Goal: Book appointment/travel/reservation

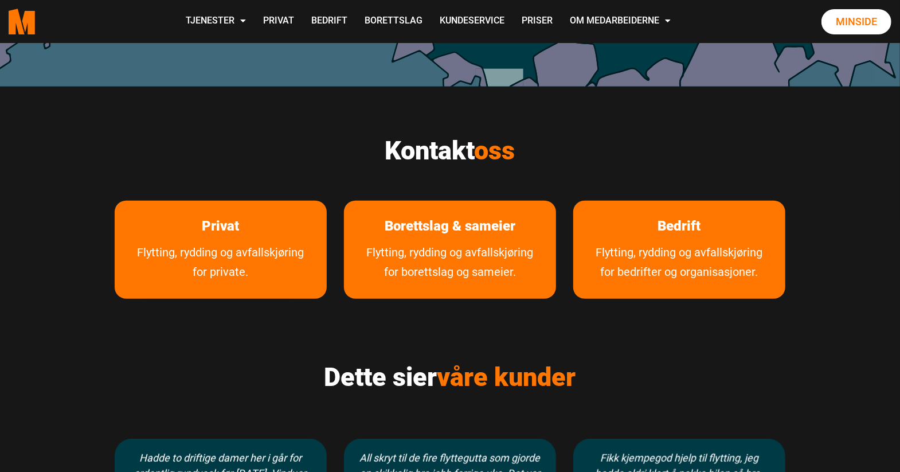
scroll to position [513, 0]
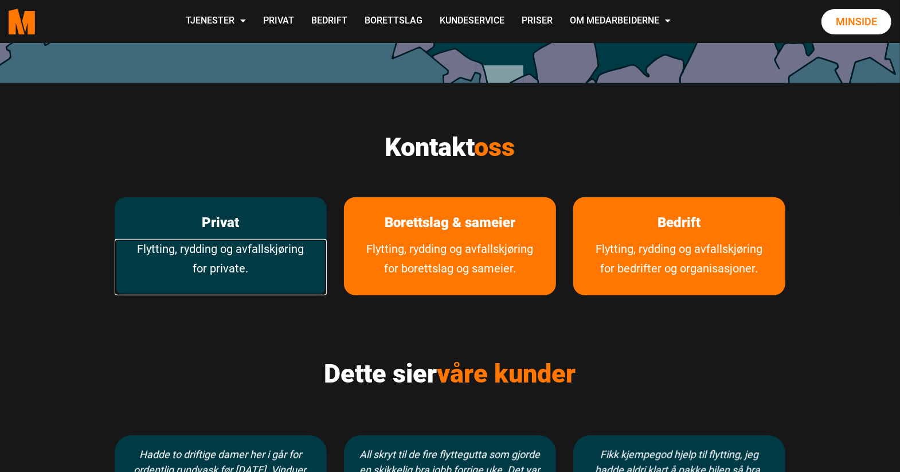
click at [214, 246] on link "Flytting, rydding og avfallskjøring for private." at bounding box center [221, 267] width 212 height 56
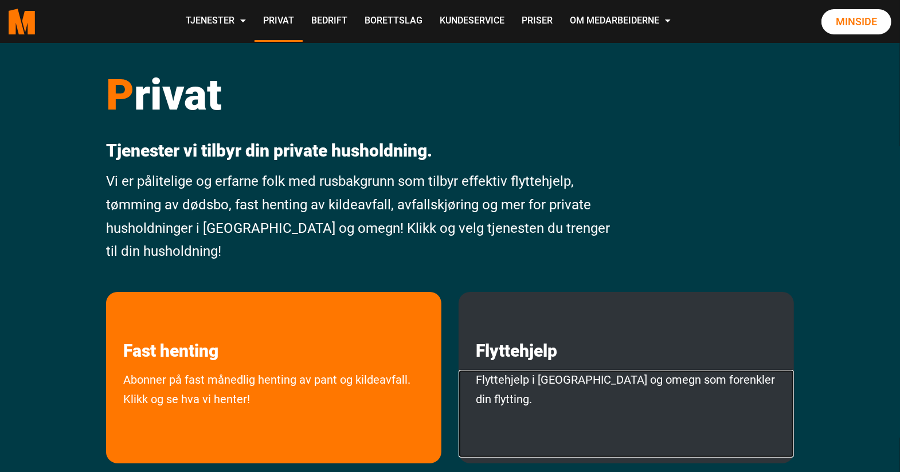
click at [526, 374] on link "Flyttehjelp i [GEOGRAPHIC_DATA] og omegn som forenkler din flytting." at bounding box center [626, 414] width 335 height 88
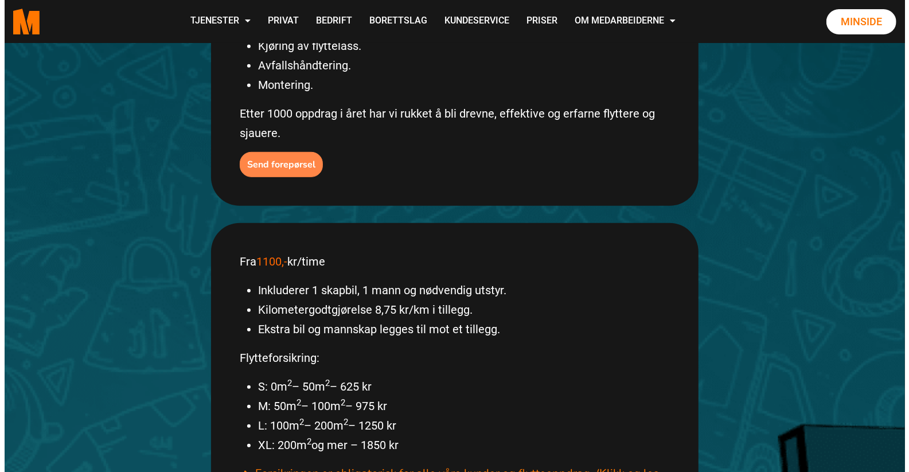
scroll to position [381, 0]
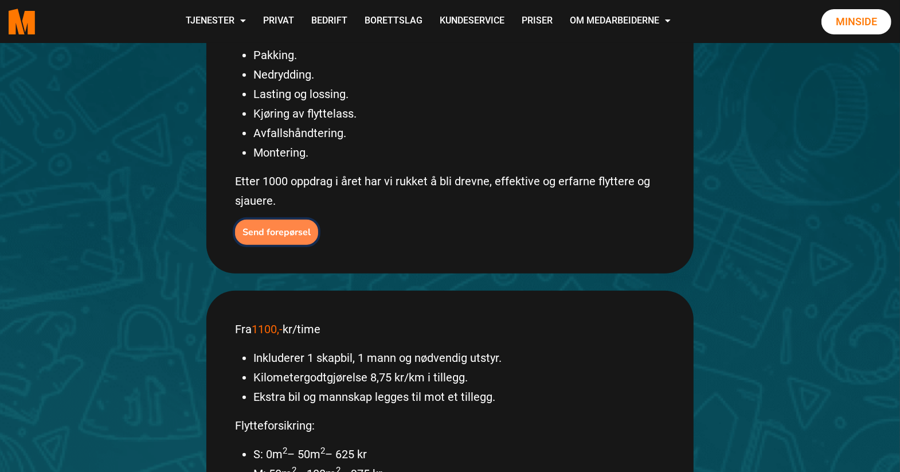
click at [264, 226] on b "Send forepørsel" at bounding box center [276, 232] width 68 height 13
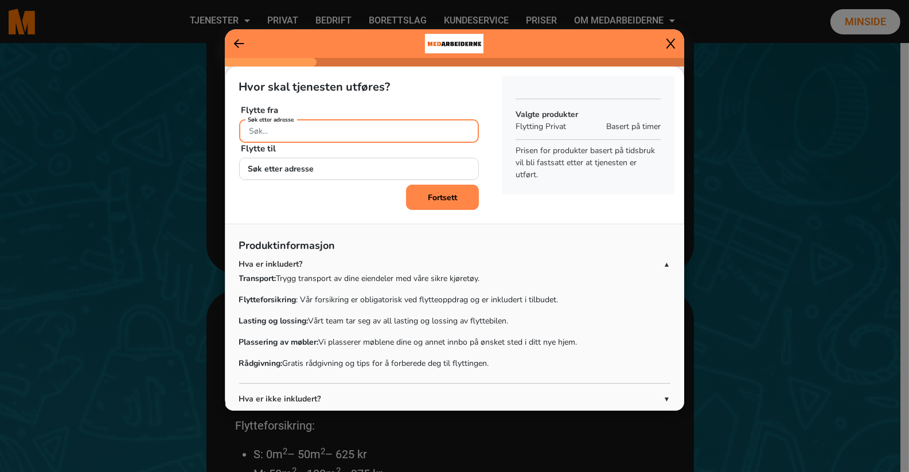
click at [283, 131] on input "Søk etter adresse" at bounding box center [359, 131] width 240 height 24
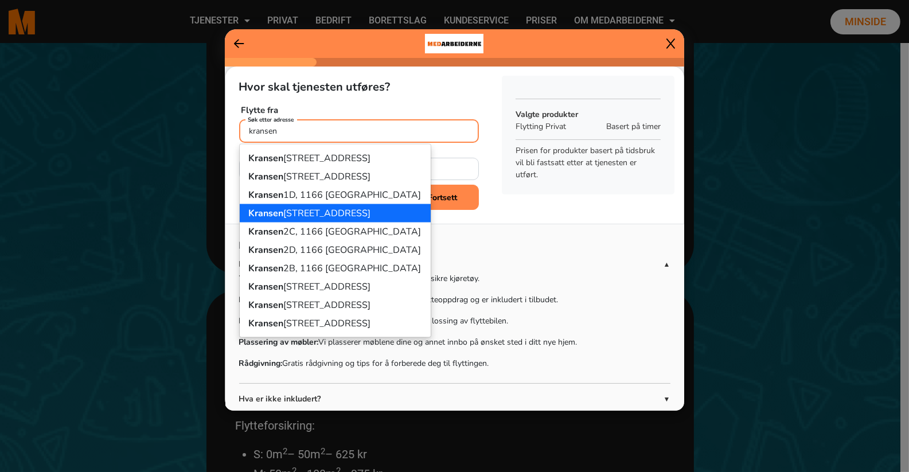
click at [290, 210] on ngb-highlight "Kransen 1, 1166 Oslo" at bounding box center [310, 213] width 122 height 13
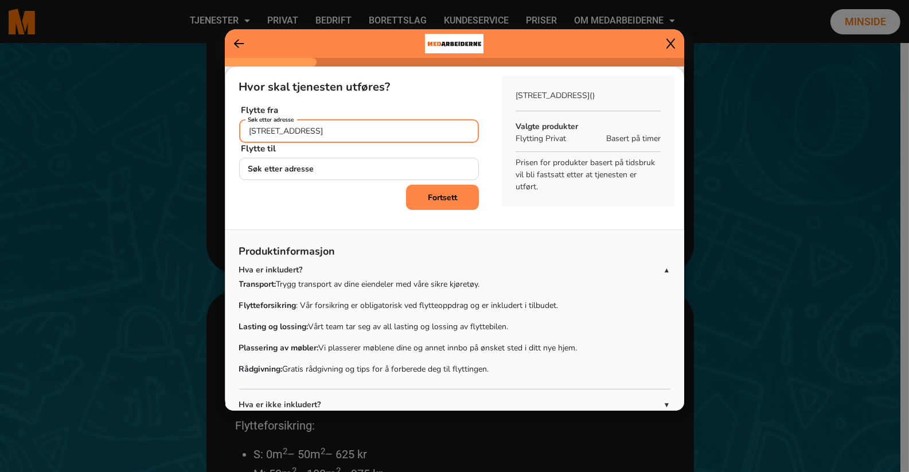
type input "Kransen 1, 1166 Oslo"
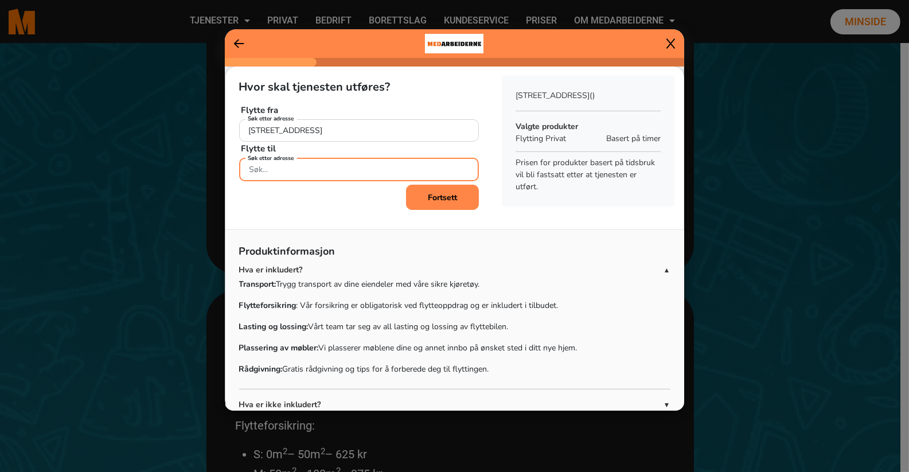
click at [267, 166] on input "Søk etter adresse" at bounding box center [359, 170] width 240 height 24
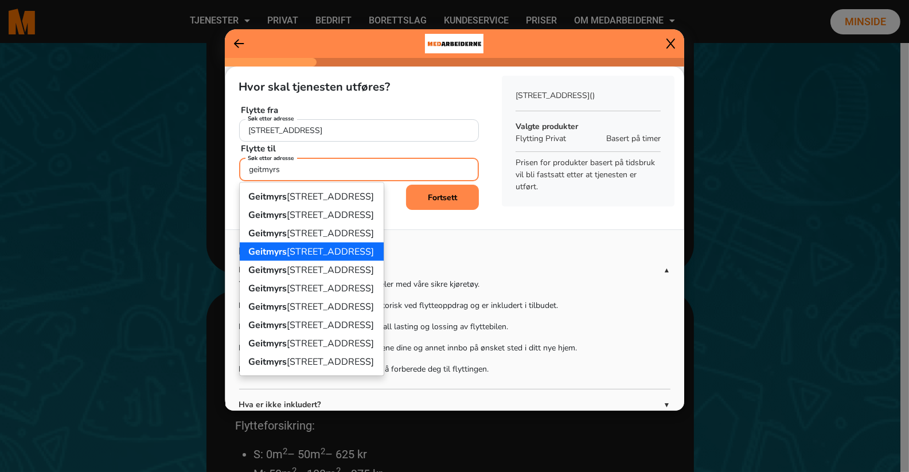
scroll to position [58, 0]
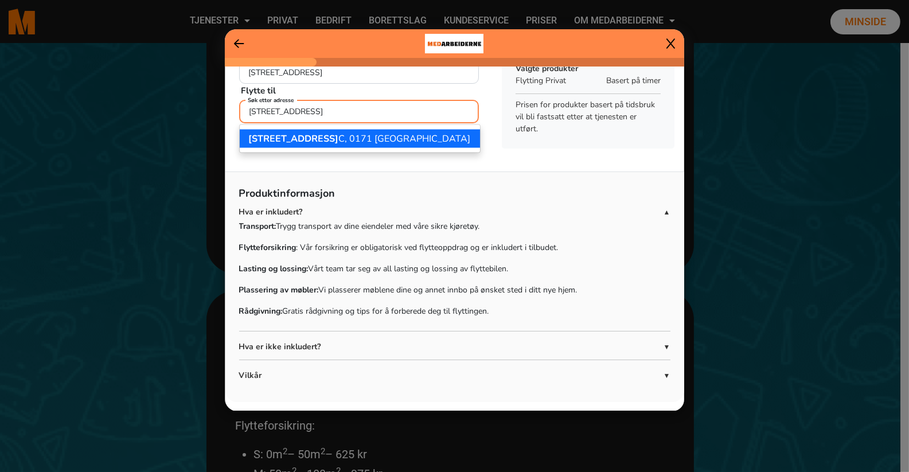
click at [304, 136] on span "Geitmyrsveien 17" at bounding box center [294, 138] width 90 height 13
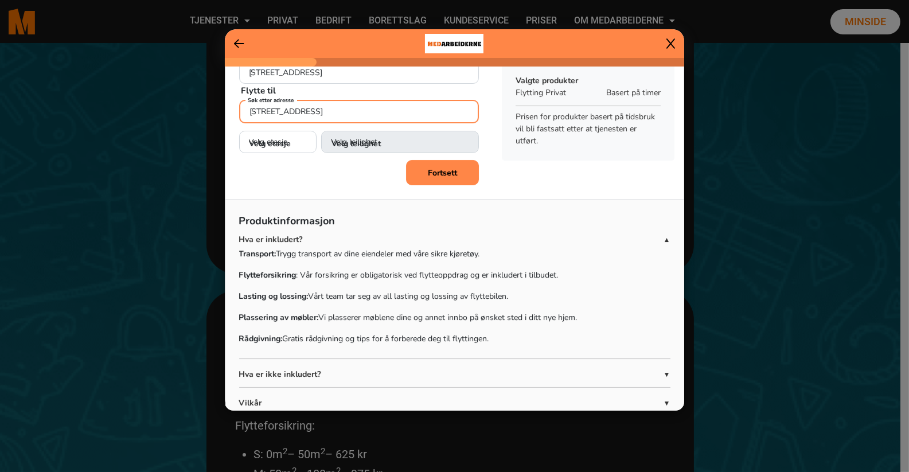
scroll to position [85, 0]
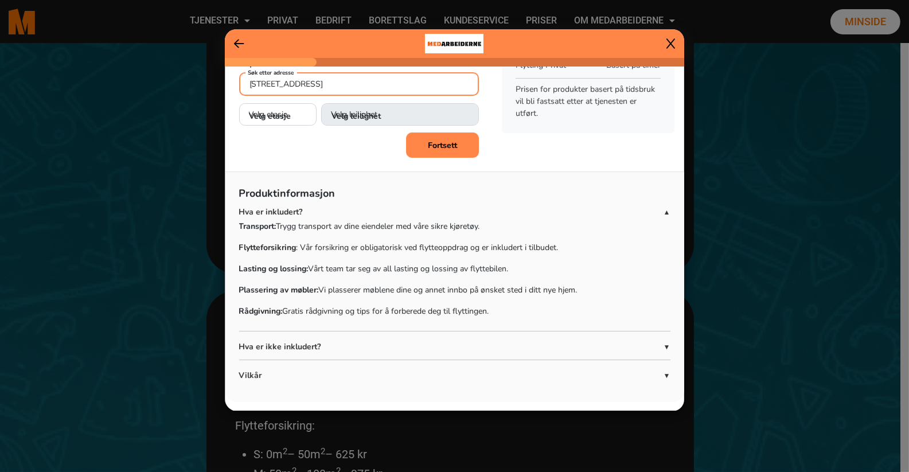
type input "Geitmyrsveien 17C, 0171 Oslo"
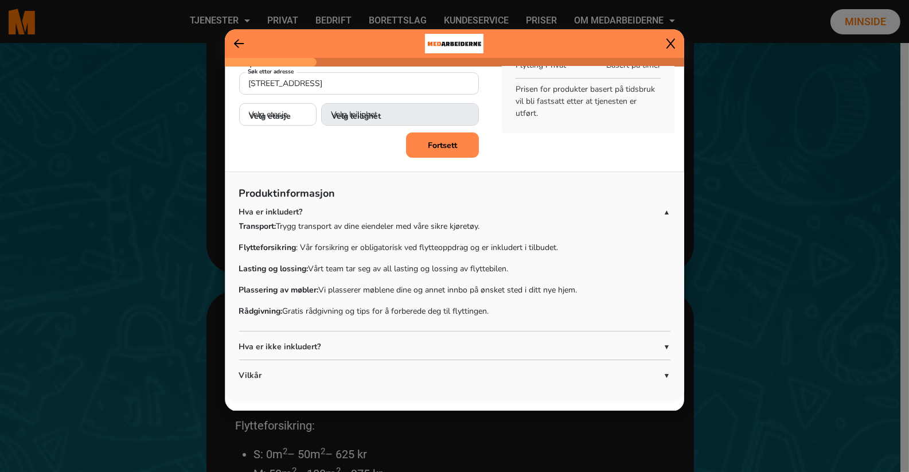
click at [663, 350] on span "▼" at bounding box center [666, 347] width 7 height 10
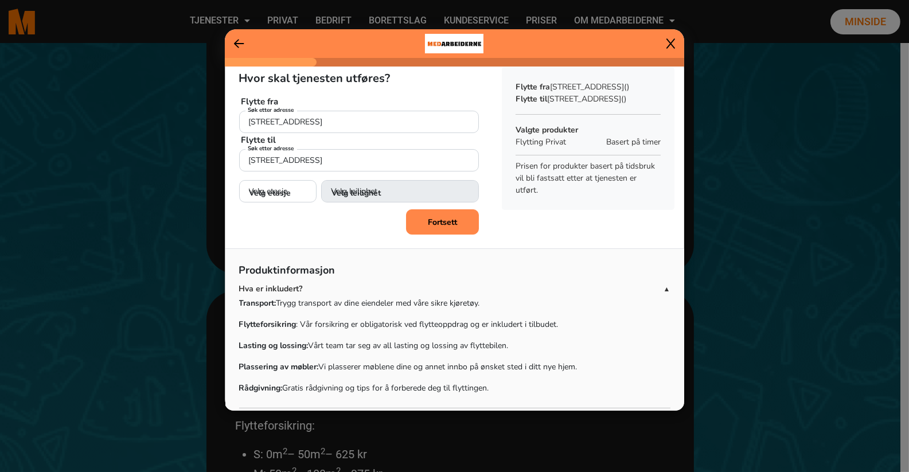
scroll to position [0, 0]
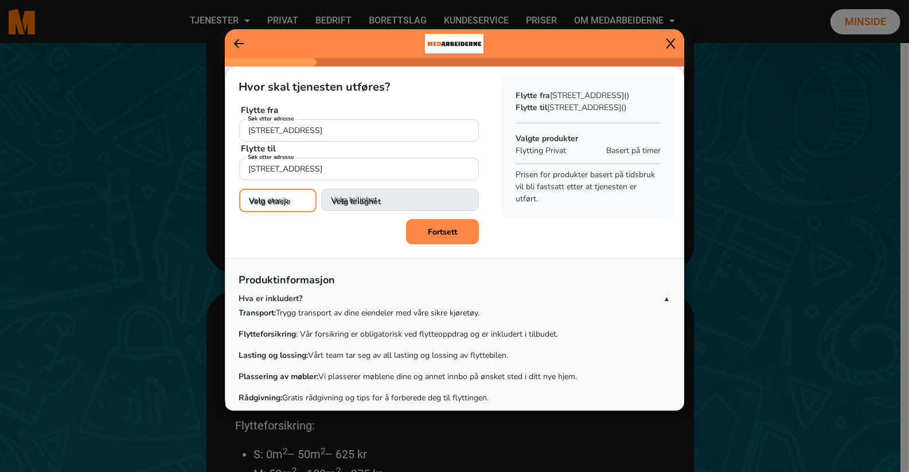
click at [271, 195] on select "Velg etasje 1. etasje 2. etasje 3. etasje" at bounding box center [278, 201] width 78 height 24
select select "03"
click at [239, 189] on select "Velg etasje 1. etasje 2. etasje 3. etasje" at bounding box center [278, 201] width 78 height 24
select select
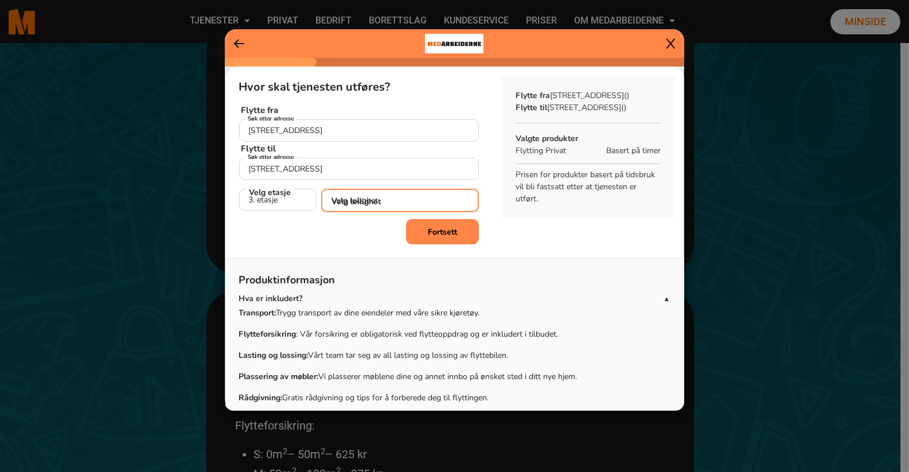
click at [380, 199] on select "Velg leilighet 1. dør fra venstre (H0301)" at bounding box center [400, 201] width 158 height 24
click at [439, 229] on b "Fortsett" at bounding box center [442, 230] width 29 height 11
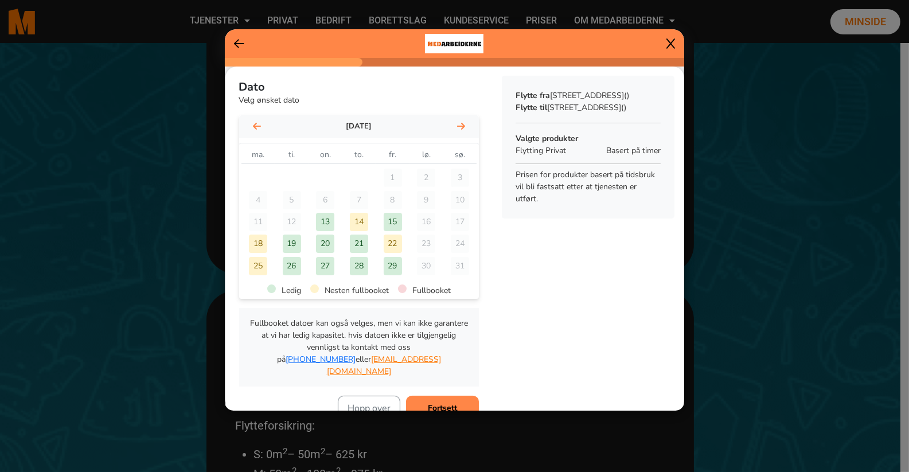
click at [359, 222] on div "14" at bounding box center [359, 222] width 18 height 18
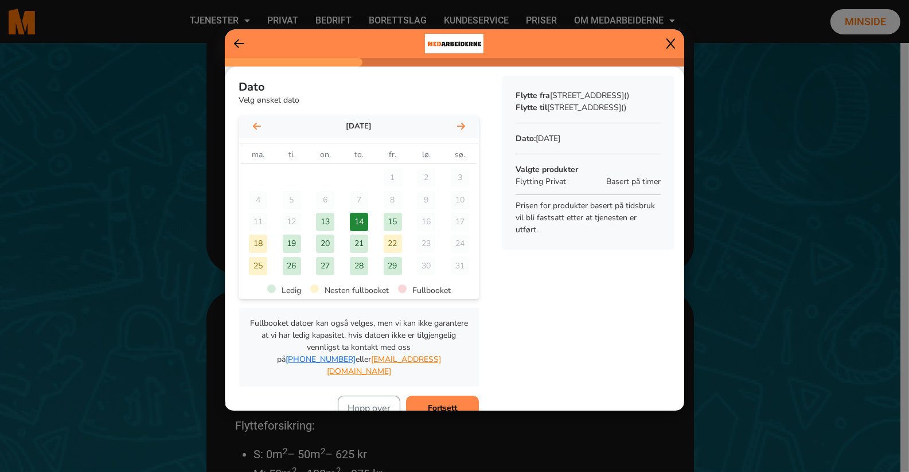
click at [430, 402] on b "Fortsett" at bounding box center [442, 407] width 29 height 11
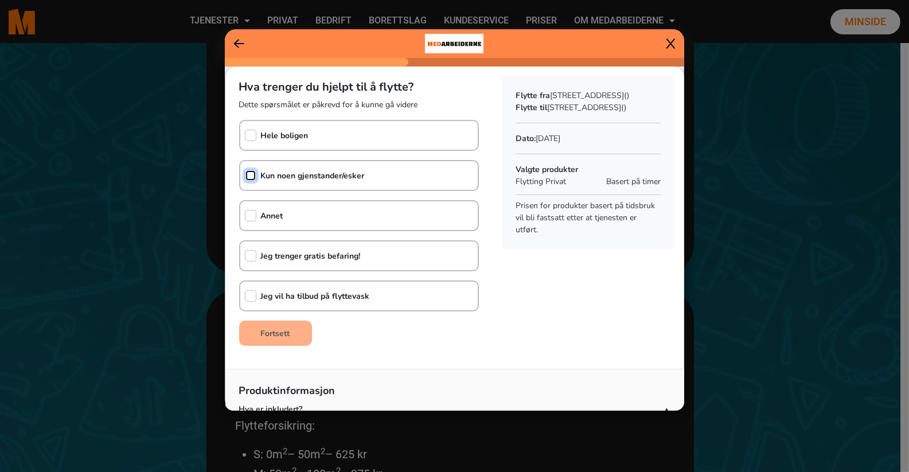
click at [253, 178] on input "checkbox" at bounding box center [250, 175] width 11 height 11
checkbox input "true"
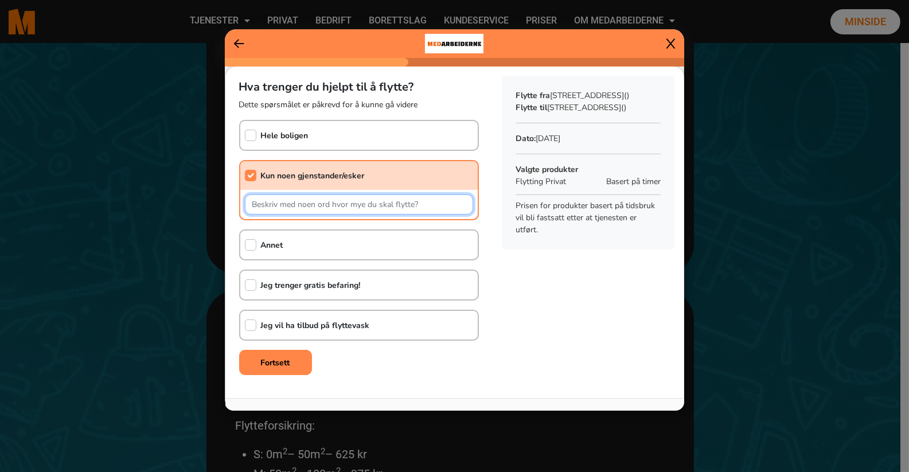
click at [296, 209] on input "text" at bounding box center [359, 204] width 229 height 20
type input "2 senger, 2 sofaer stuebord, stereoanlegg, plater"
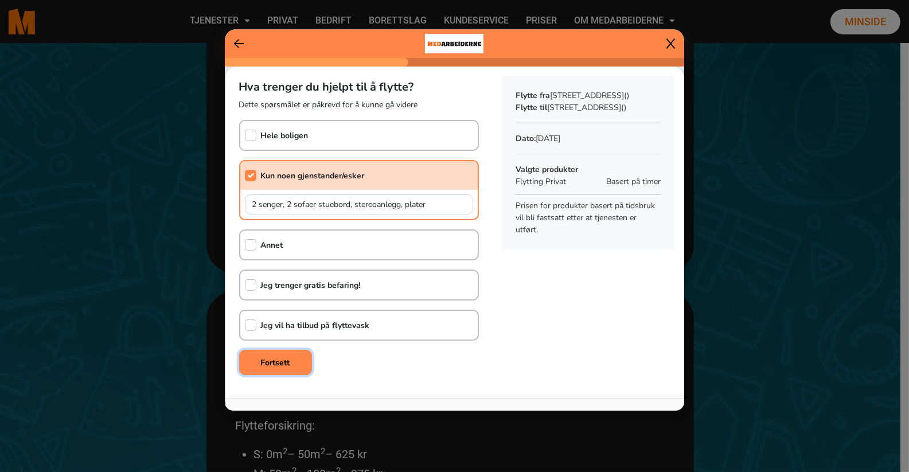
click at [277, 359] on b "Fortsett" at bounding box center [275, 362] width 29 height 11
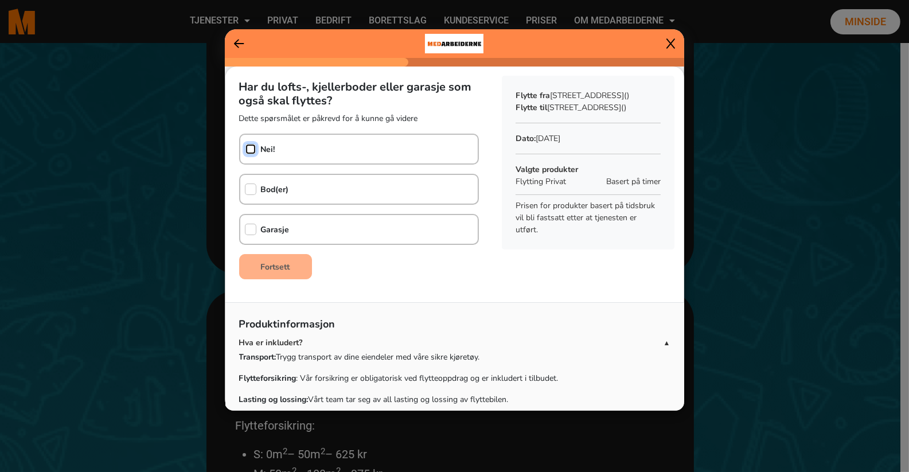
click at [253, 152] on input "checkbox" at bounding box center [250, 148] width 11 height 11
checkbox input "true"
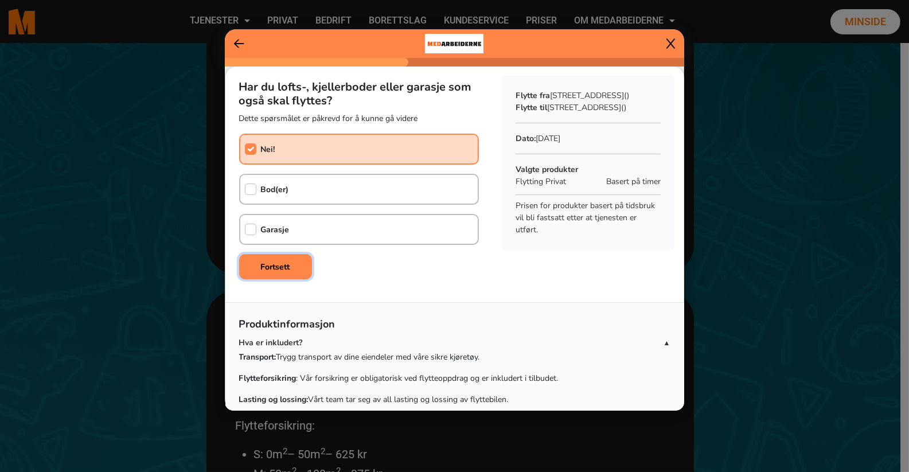
click at [287, 267] on b "Fortsett" at bounding box center [275, 266] width 29 height 11
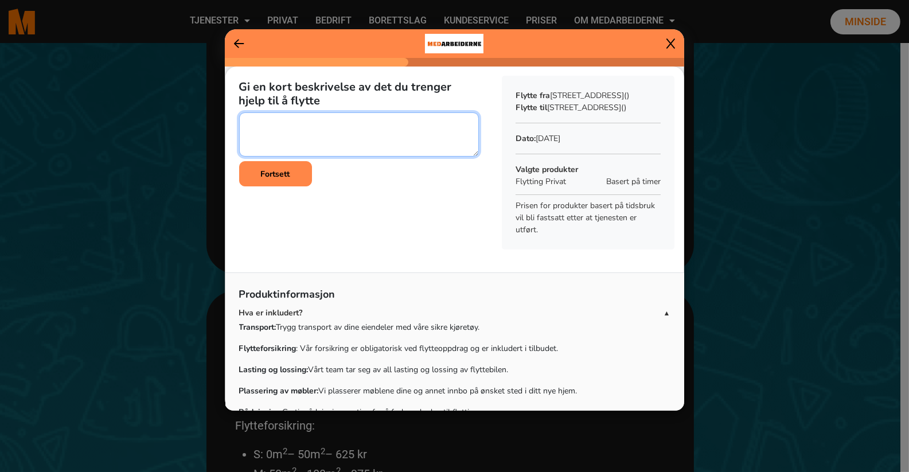
click at [260, 130] on textarea at bounding box center [359, 134] width 240 height 44
type textarea "vi flytter delvis, så det er bare noen av møblene som skal flyttes i denne omga…"
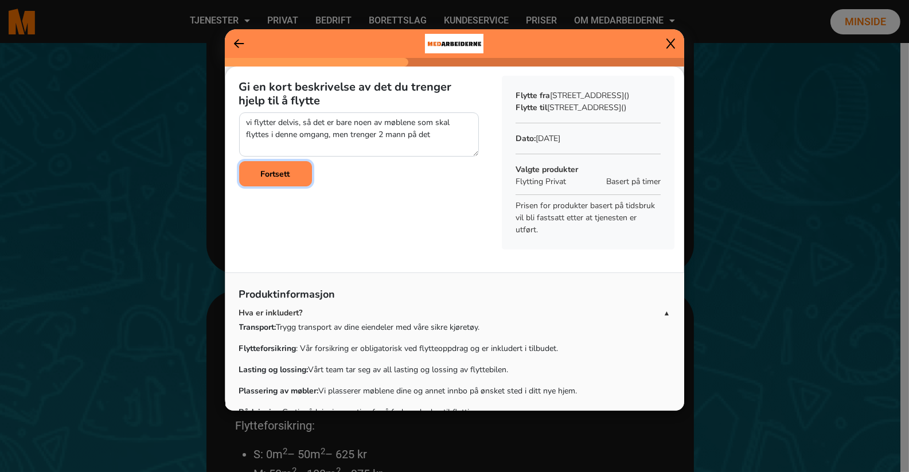
click at [271, 175] on b "Fortsett" at bounding box center [275, 174] width 29 height 11
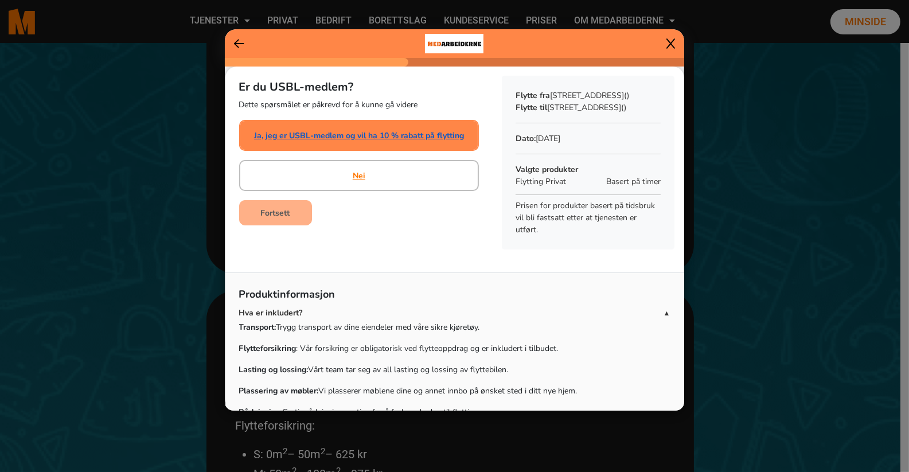
click at [272, 134] on link "Ja, jeg er USBL-medlem og vil ha 10 % rabatt på flytting" at bounding box center [359, 136] width 210 height 12
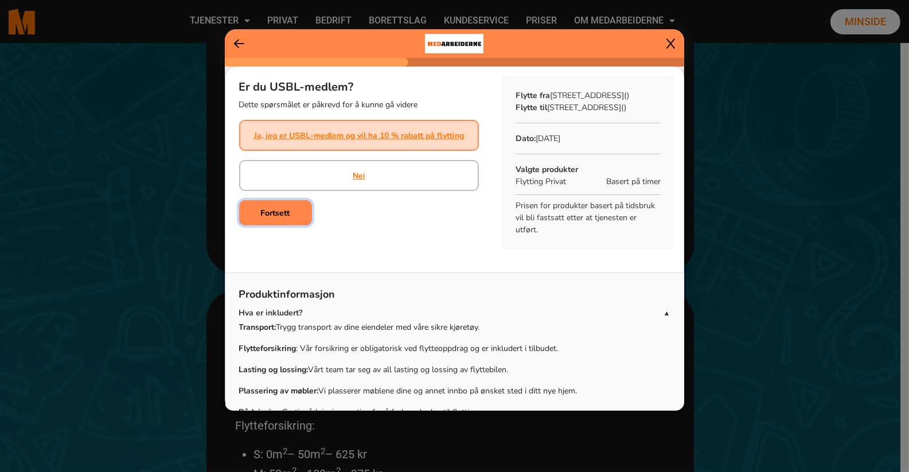
click at [278, 216] on b "Fortsett" at bounding box center [275, 213] width 29 height 11
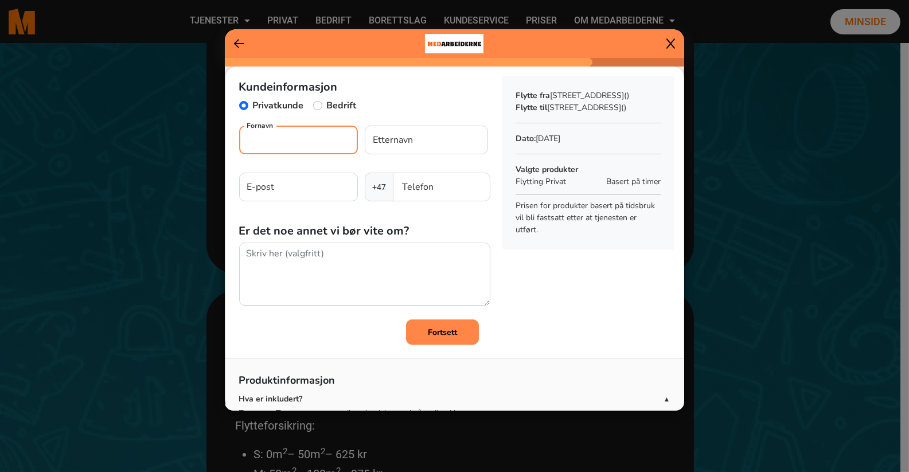
click at [279, 147] on input "Fornavn" at bounding box center [298, 140] width 119 height 29
type input "hallvard"
type input "bratberg"
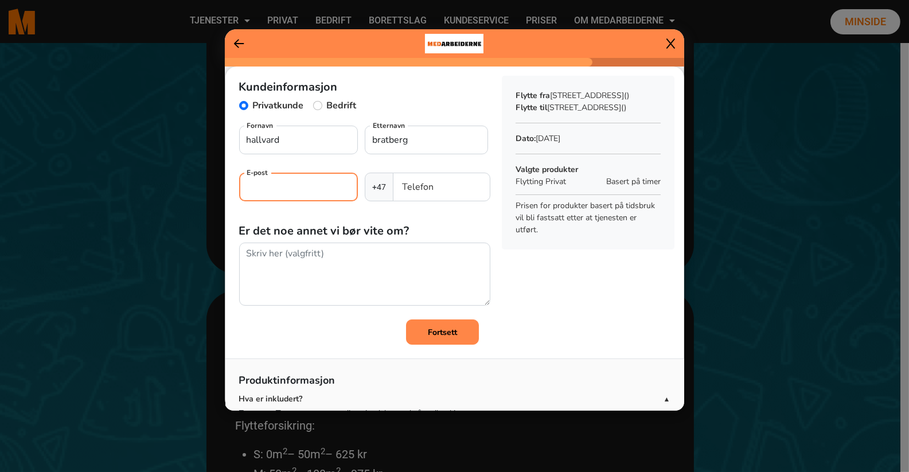
click at [253, 190] on input "E-post" at bounding box center [298, 187] width 119 height 29
type input "hallvard.bratberg1@gmail.com"
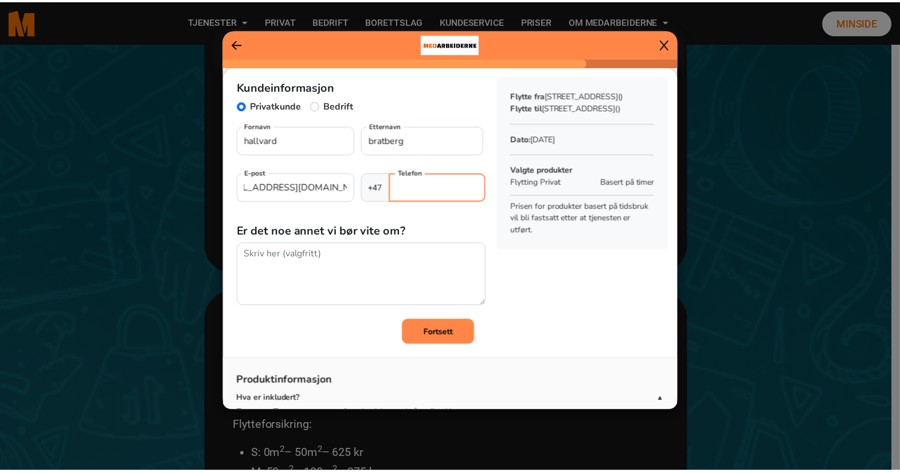
scroll to position [0, 0]
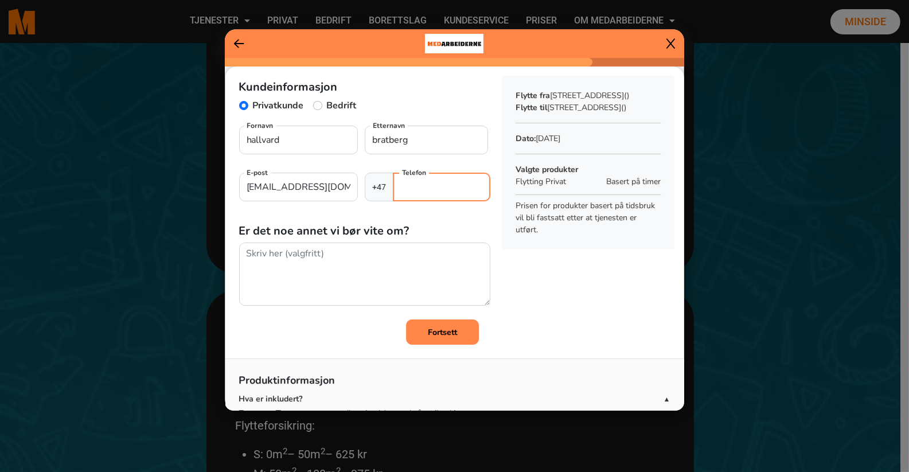
click at [421, 179] on input "Telefon" at bounding box center [441, 187] width 97 height 29
type input "91636867"
click at [437, 335] on b "Fortsett" at bounding box center [442, 332] width 29 height 11
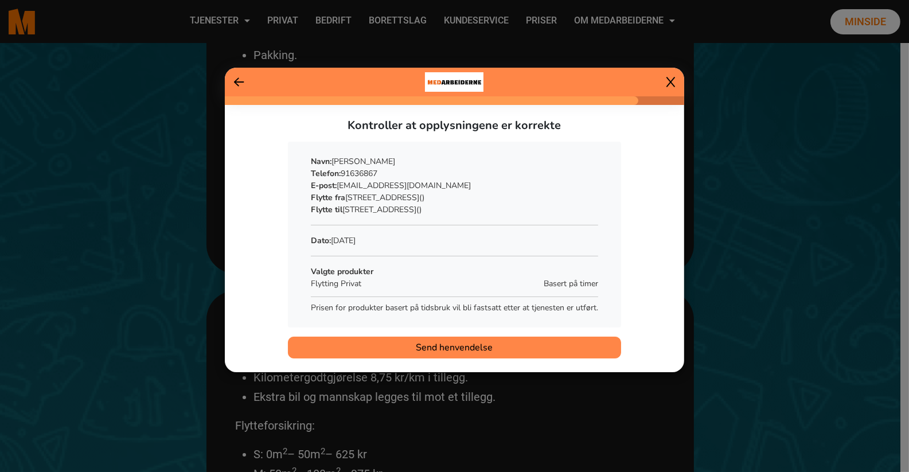
click at [446, 343] on span "Send henvendelse" at bounding box center [454, 347] width 77 height 14
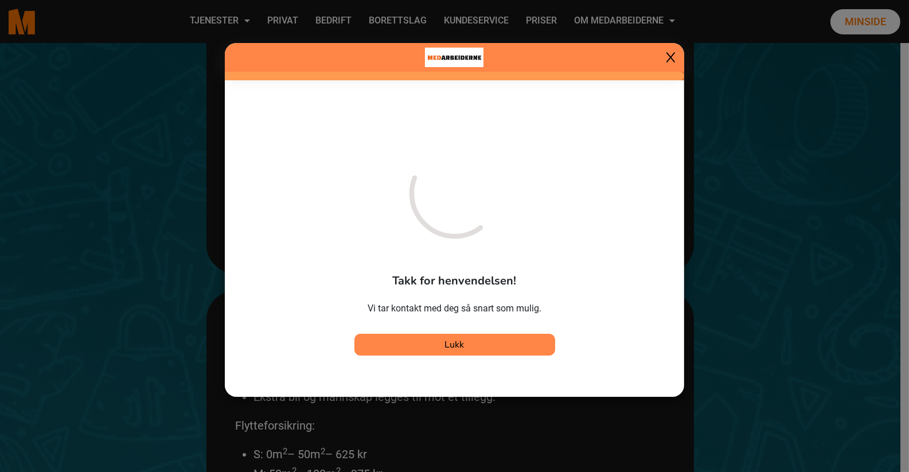
click at [446, 343] on span "Lukk" at bounding box center [454, 344] width 19 height 13
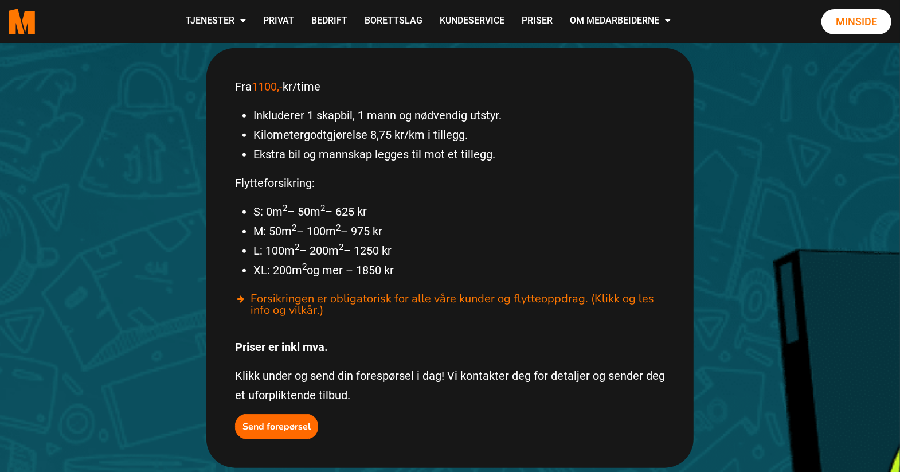
scroll to position [625, 0]
